Goal: Communication & Community: Answer question/provide support

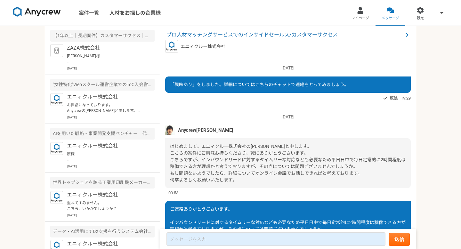
scroll to position [119, 0]
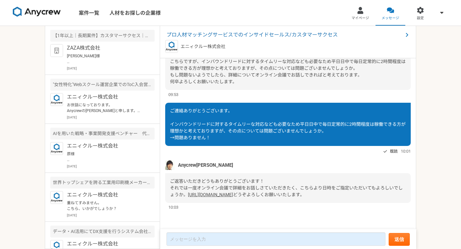
click at [116, 97] on p "エニィクルー株式会社" at bounding box center [106, 97] width 79 height 8
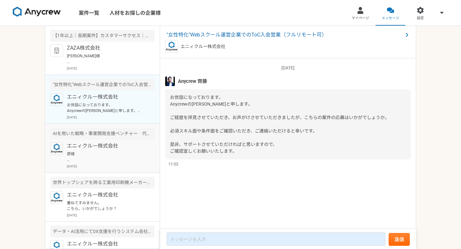
click at [123, 146] on p "エニィクルー株式会社" at bounding box center [106, 146] width 79 height 8
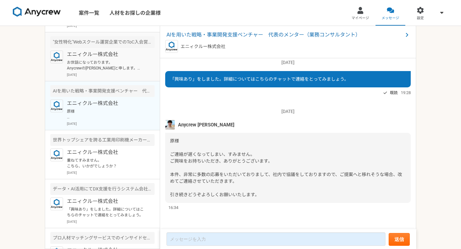
scroll to position [46, 0]
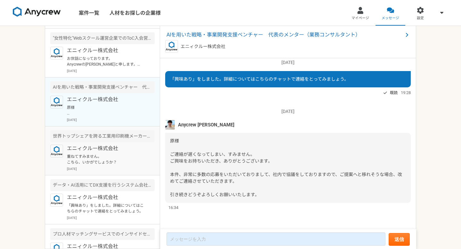
click at [105, 150] on p "エニィクルー株式会社" at bounding box center [106, 149] width 79 height 8
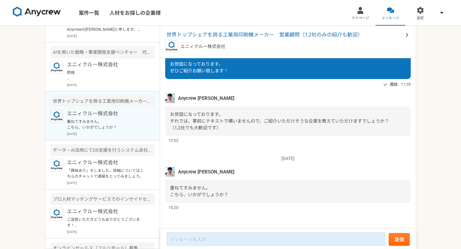
scroll to position [79, 0]
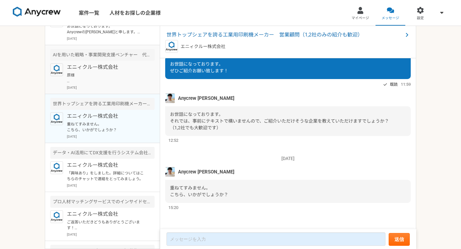
click at [131, 81] on p "原様 ご連絡が遅くなってしまい、すみません。 ご興味をお持ちいただき、ありがとうございます。 本件、非常に多数の応募をいただいておりまして、社内で協議をしてお…" at bounding box center [106, 78] width 79 height 12
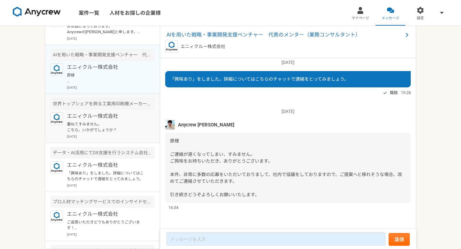
click at [126, 127] on p "重ねてすみません。 こちら、いかがでしょうか？" at bounding box center [106, 127] width 79 height 12
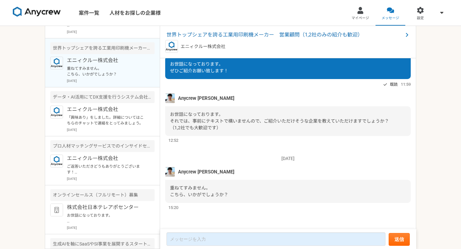
scroll to position [150, 0]
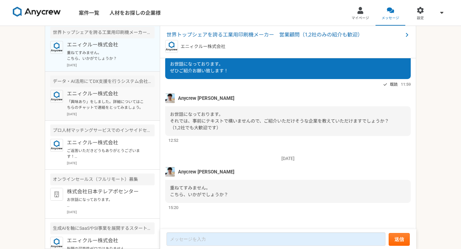
click at [126, 96] on p "エニィクルー株式会社" at bounding box center [106, 94] width 79 height 8
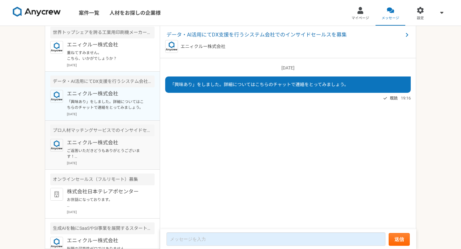
click at [123, 141] on p "エニィクルー株式会社" at bounding box center [106, 143] width 79 height 8
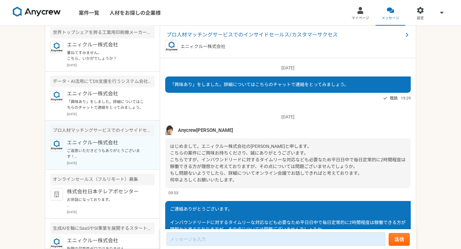
scroll to position [119, 0]
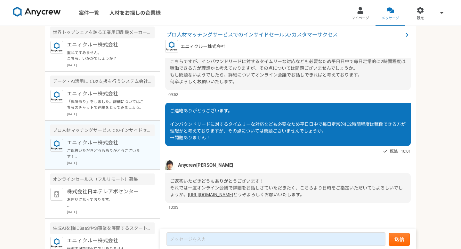
click at [188, 192] on link "[URL][DOMAIN_NAME]" at bounding box center [210, 194] width 45 height 5
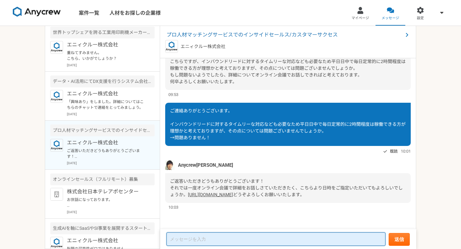
click at [200, 242] on textarea at bounding box center [276, 239] width 219 height 13
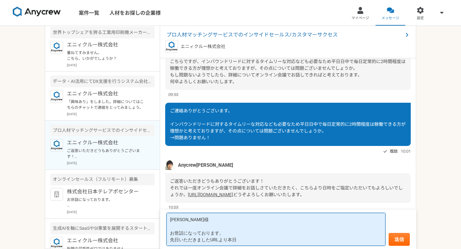
paste textarea "[DATE] 10:00"
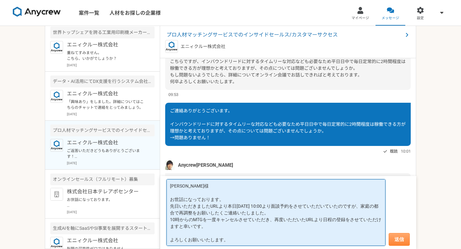
type textarea "[PERSON_NAME]様 お世話になっております。 先日いただきましたURLより本日[DATE] 10:00より面談予約をさせていただいていたのですが、家…"
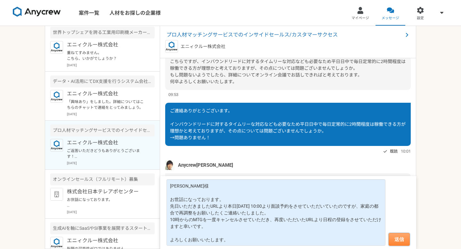
click at [390, 237] on button "送信" at bounding box center [399, 239] width 21 height 13
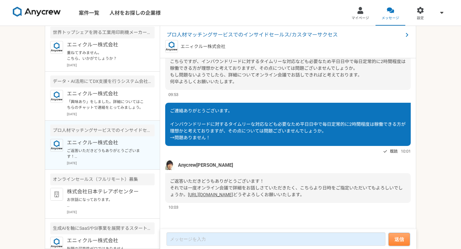
scroll to position [220, 0]
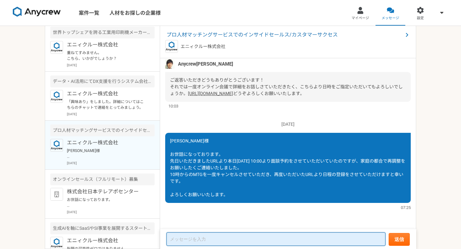
click at [205, 237] on textarea at bounding box center [276, 239] width 219 height 13
type textarea "お"
type textarea "直前のご連絡となり恐れ入ります。"
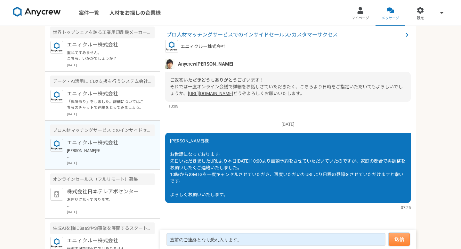
click at [402, 240] on button "送信" at bounding box center [399, 239] width 21 height 13
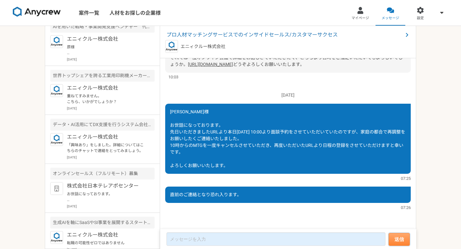
scroll to position [0, 0]
